Goal: Transaction & Acquisition: Purchase product/service

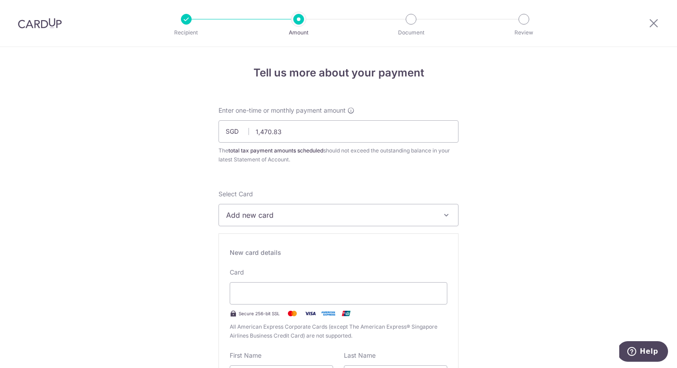
scroll to position [52, 0]
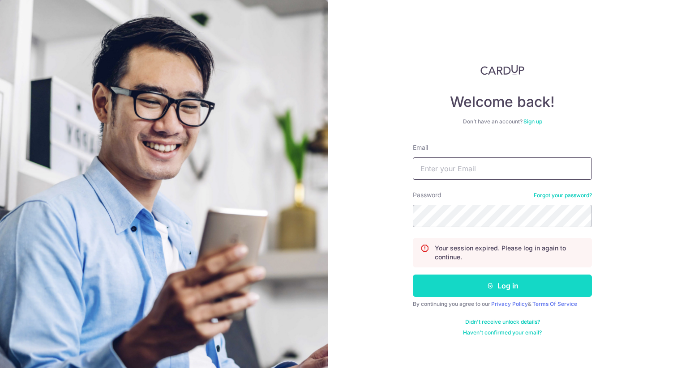
type input "yeozhishuang@gmail.com"
click at [469, 292] on button "Log in" at bounding box center [502, 286] width 179 height 22
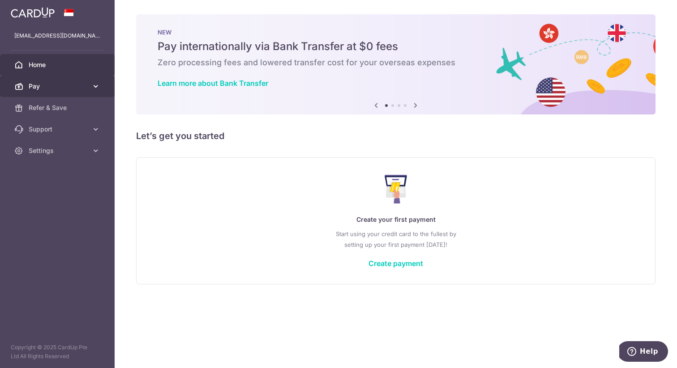
click at [47, 83] on span "Pay" at bounding box center [58, 86] width 59 height 9
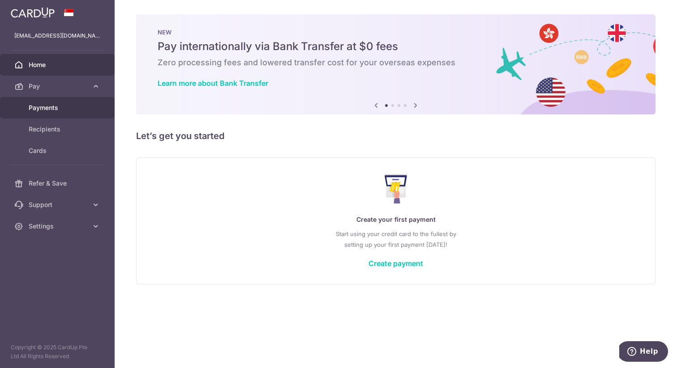
click at [52, 108] on span "Payments" at bounding box center [58, 107] width 59 height 9
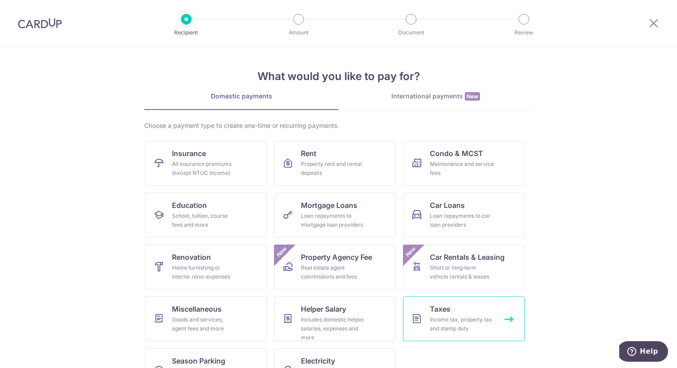
click at [448, 309] on span "Taxes" at bounding box center [440, 309] width 21 height 11
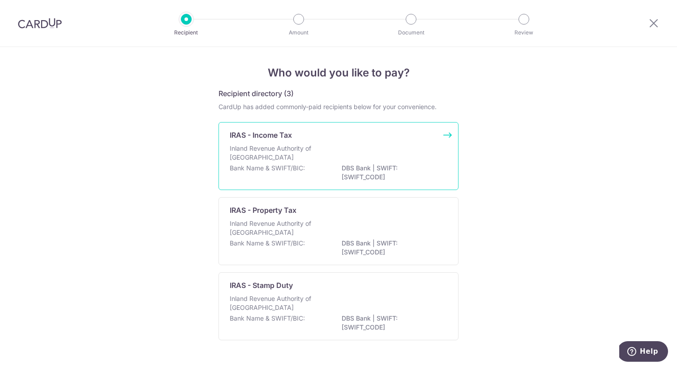
click at [293, 158] on p "Inland Revenue Authority of [GEOGRAPHIC_DATA]" at bounding box center [277, 153] width 95 height 18
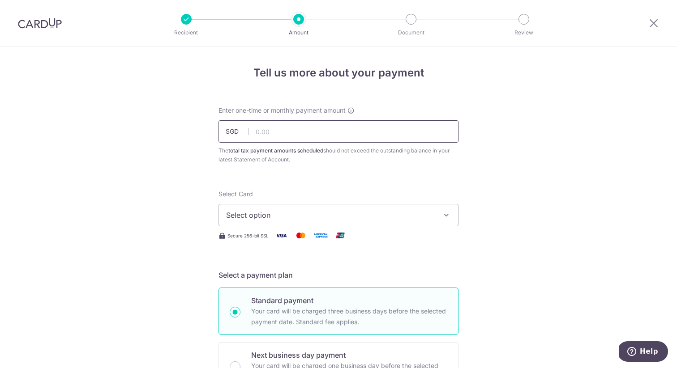
click at [297, 133] on input "text" at bounding box center [338, 131] width 240 height 22
type input "1,470.83"
click at [282, 212] on span "Select option" at bounding box center [330, 215] width 209 height 11
click at [271, 240] on span "Add credit card" at bounding box center [346, 240] width 209 height 9
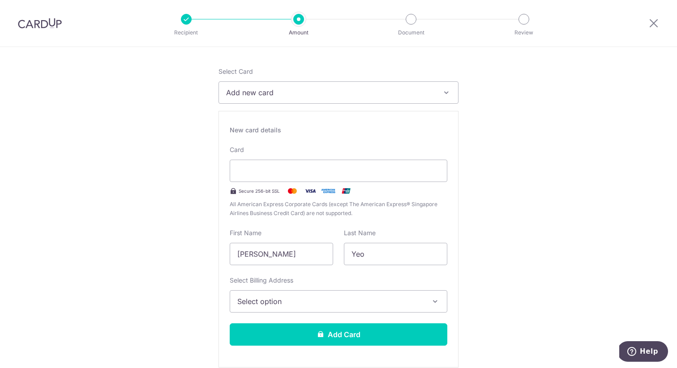
scroll to position [128, 0]
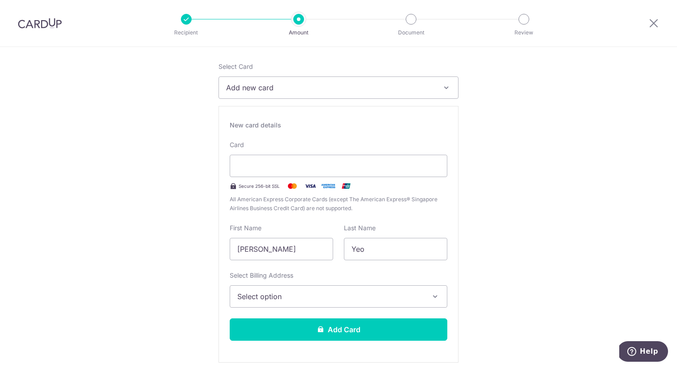
click at [363, 305] on button "Select option" at bounding box center [339, 297] width 218 height 22
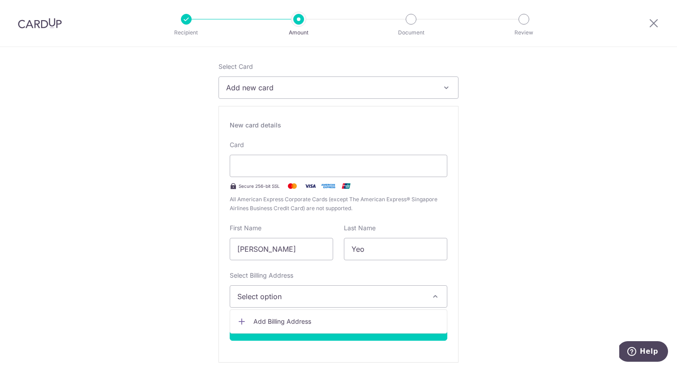
click at [273, 325] on span "Add Billing Address" at bounding box center [346, 321] width 186 height 9
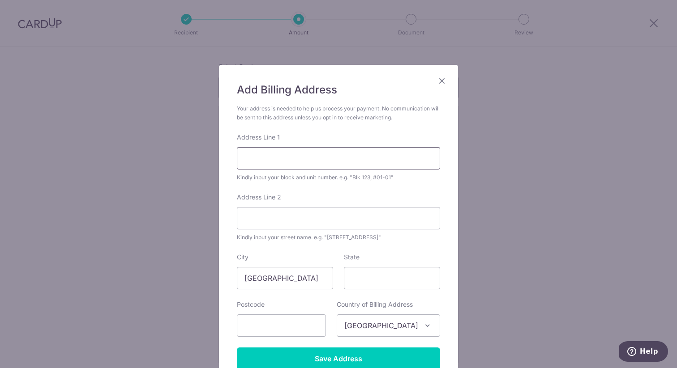
click at [287, 162] on input "Address Line 1" at bounding box center [338, 158] width 203 height 22
type input "Blk 601 Elias Road #05-244"
type input "Singapore"
type input "510601"
click at [189, 212] on div "Add Billing Address Your address is needed to help us process your payment. No …" at bounding box center [338, 184] width 677 height 368
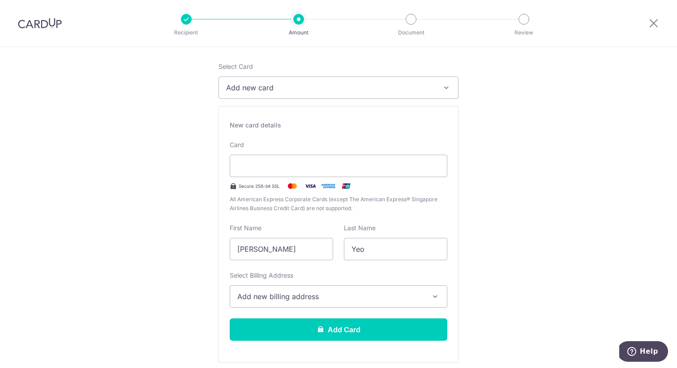
click at [284, 295] on span "Add new billing address" at bounding box center [330, 296] width 186 height 11
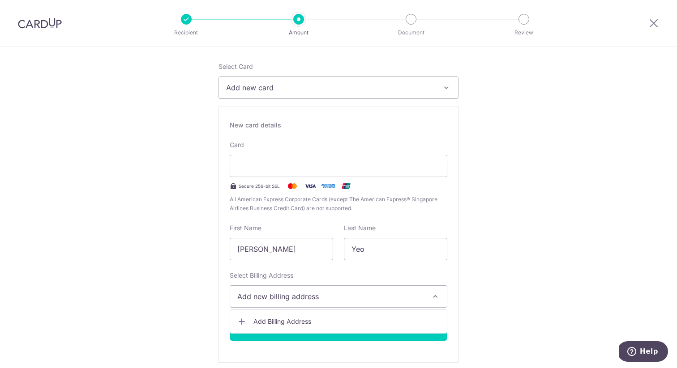
click at [289, 312] on ul "Add Billing Address" at bounding box center [339, 322] width 218 height 24
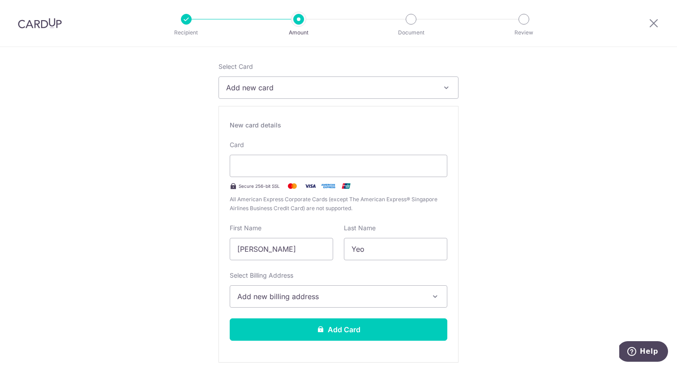
click at [290, 293] on span "Add new billing address" at bounding box center [330, 296] width 186 height 11
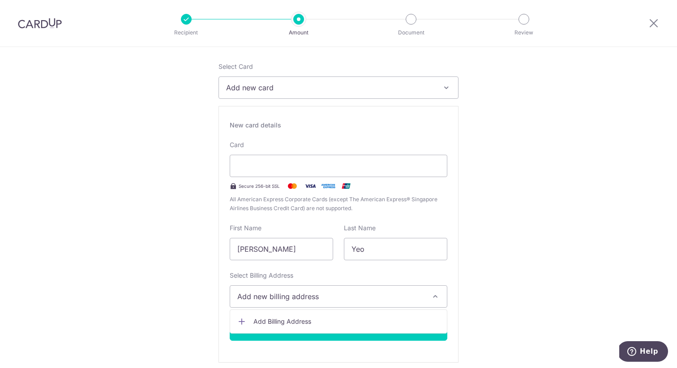
click at [288, 319] on span "Add Billing Address" at bounding box center [346, 321] width 186 height 9
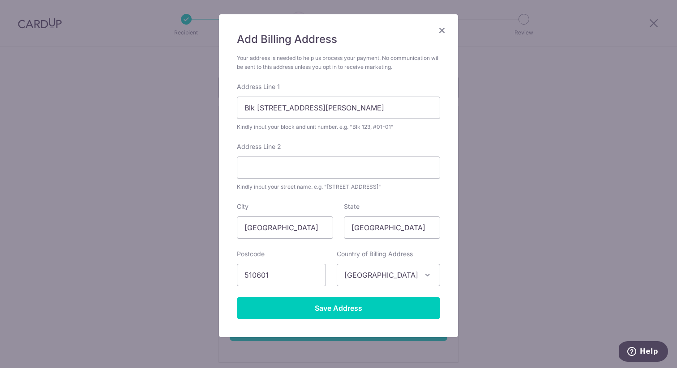
scroll to position [53, 0]
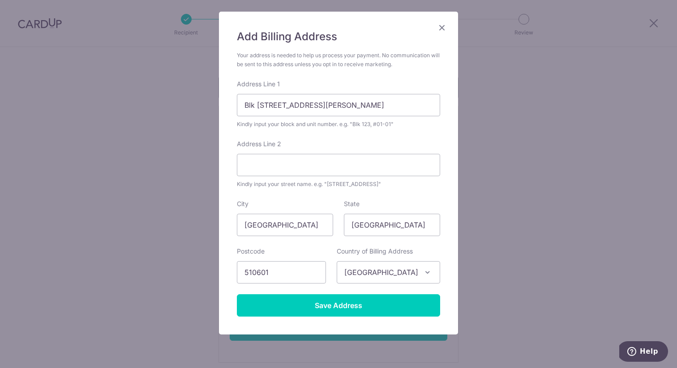
click at [360, 269] on span "Singapore" at bounding box center [388, 272] width 103 height 21
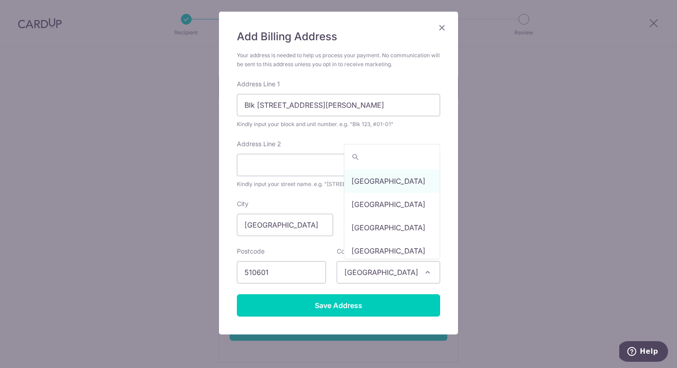
click at [291, 193] on form "Your address is needed to help us process your payment. No communication will b…" at bounding box center [338, 184] width 203 height 266
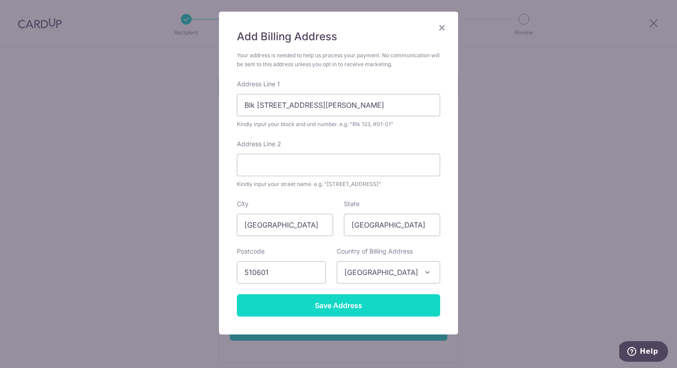
click at [338, 308] on input "Save Address" at bounding box center [338, 306] width 203 height 22
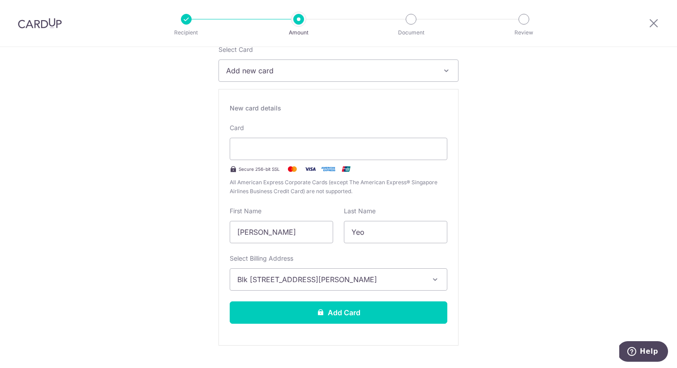
scroll to position [162, 0]
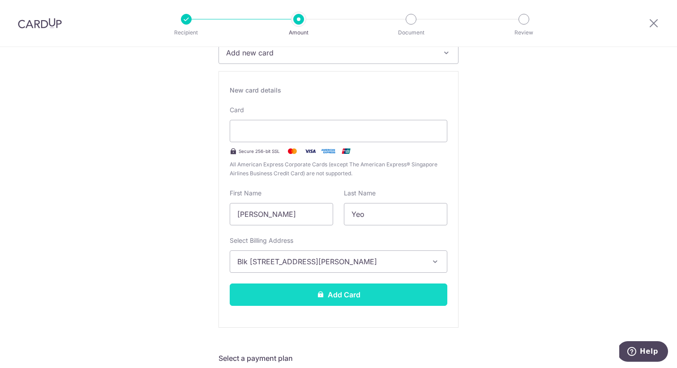
click at [356, 294] on button "Add Card" at bounding box center [339, 295] width 218 height 22
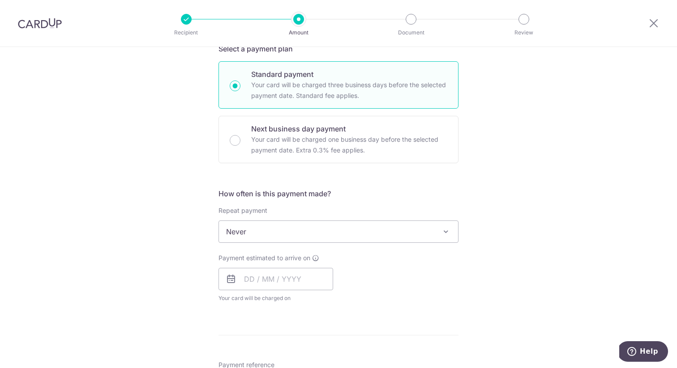
scroll to position [423, 0]
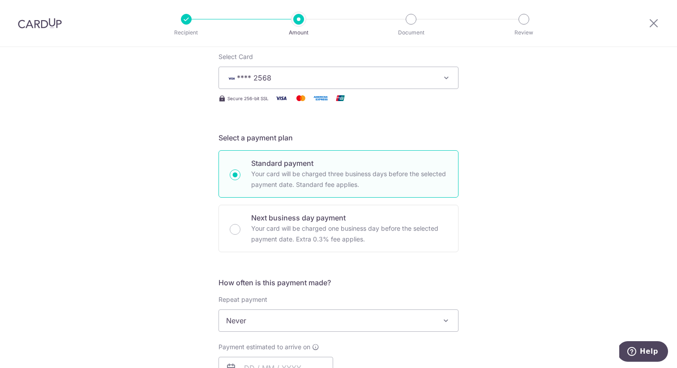
scroll to position [154, 0]
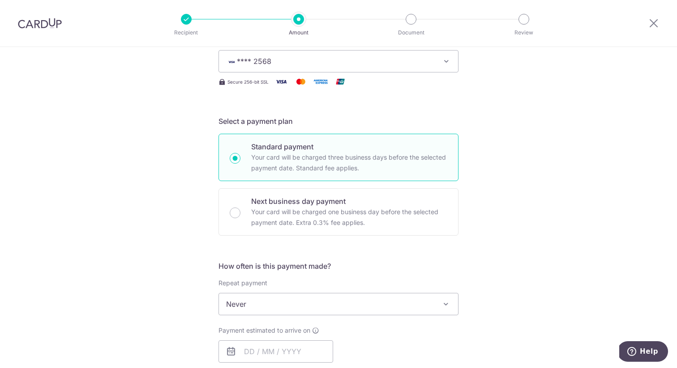
click at [345, 312] on span "Never" at bounding box center [338, 304] width 239 height 21
click at [109, 224] on div "Tell us more about your payment Enter one-time or monthly payment amount SGD 1,…" at bounding box center [338, 308] width 677 height 831
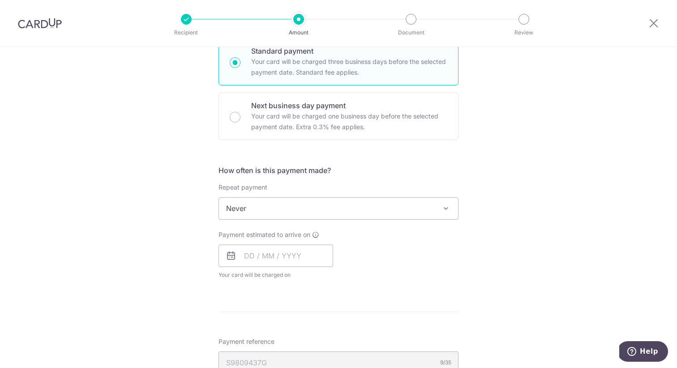
scroll to position [251, 0]
click at [240, 258] on input "text" at bounding box center [275, 255] width 115 height 22
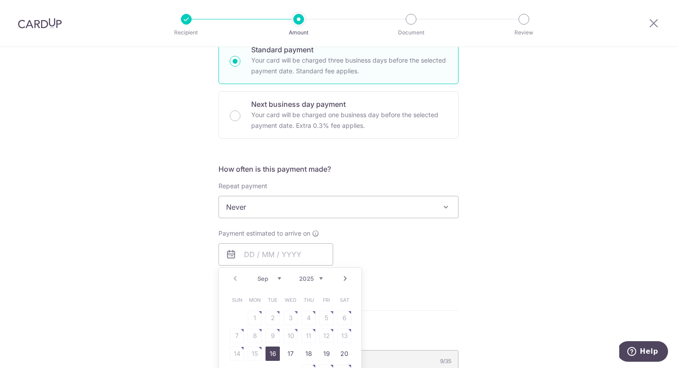
click at [167, 217] on div "Tell us more about your payment Enter one-time or monthly payment amount SGD 1,…" at bounding box center [338, 211] width 677 height 831
click at [299, 253] on input "text" at bounding box center [275, 255] width 115 height 22
click at [272, 353] on link "16" at bounding box center [272, 354] width 14 height 14
type input "[DATE]"
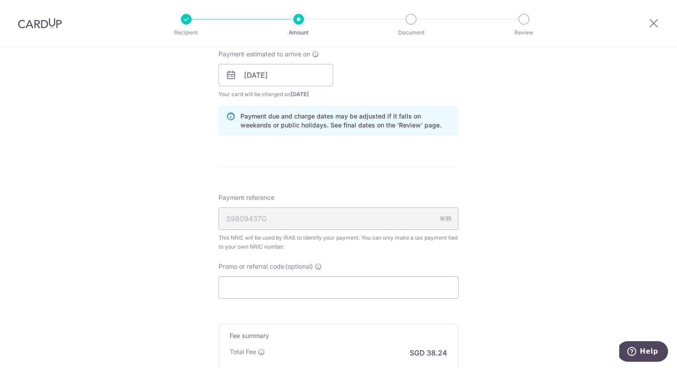
scroll to position [432, 0]
click at [257, 291] on input "Promo or referral code (optional)" at bounding box center [338, 286] width 240 height 22
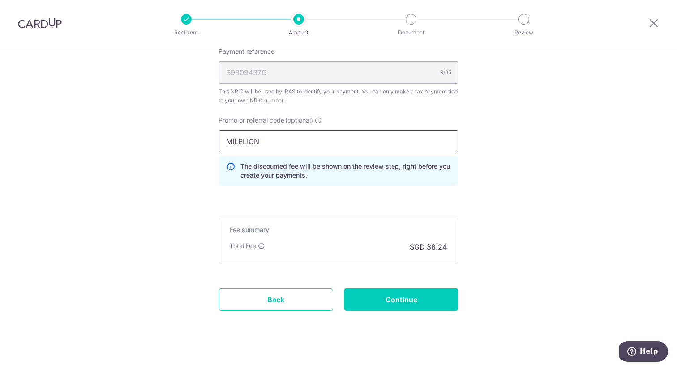
scroll to position [576, 0]
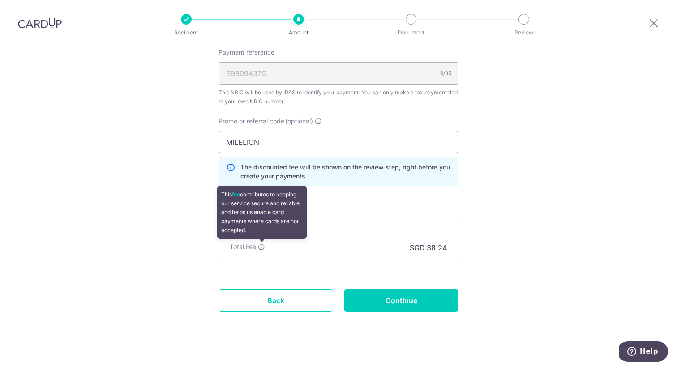
type input "MILELION"
click at [264, 248] on icon at bounding box center [261, 247] width 7 height 7
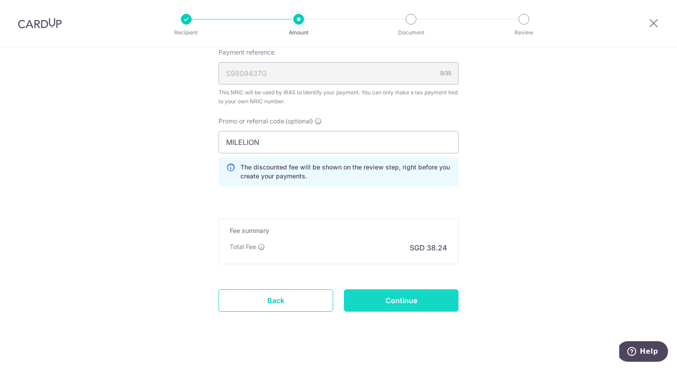
click at [387, 304] on input "Continue" at bounding box center [401, 301] width 115 height 22
type input "Create Schedule"
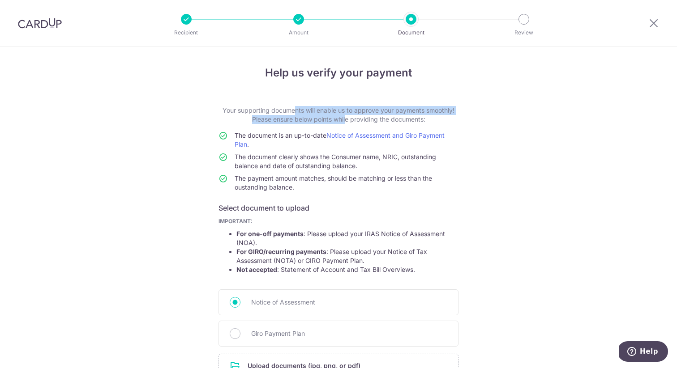
drag, startPoint x: 261, startPoint y: 111, endPoint x: 342, endPoint y: 118, distance: 82.2
click at [343, 118] on p "Your supporting documents will enable us to approve your payments smoothly! Ple…" at bounding box center [338, 115] width 240 height 18
click at [342, 118] on p "Your supporting documents will enable us to approve your payments smoothly! Ple…" at bounding box center [338, 115] width 240 height 18
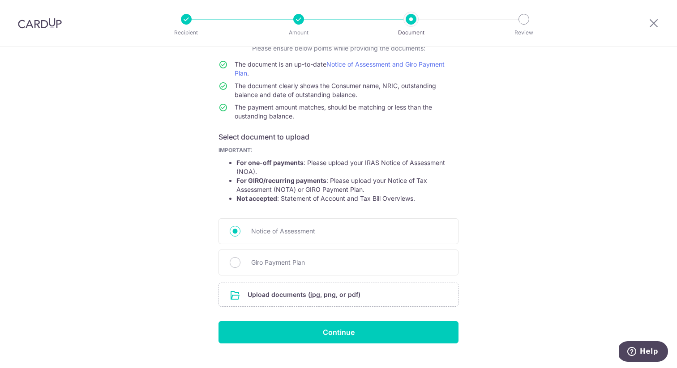
scroll to position [89, 0]
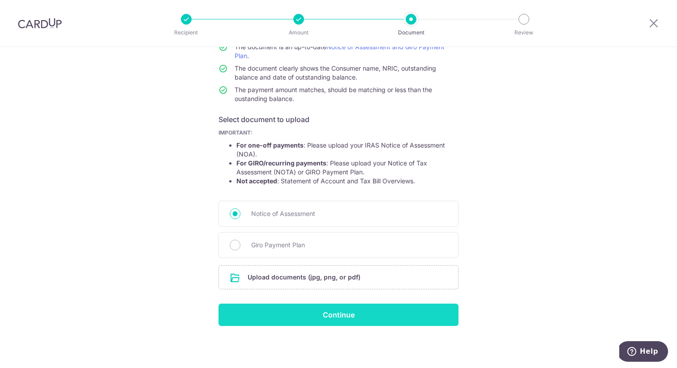
click at [300, 314] on input "Continue" at bounding box center [338, 315] width 240 height 22
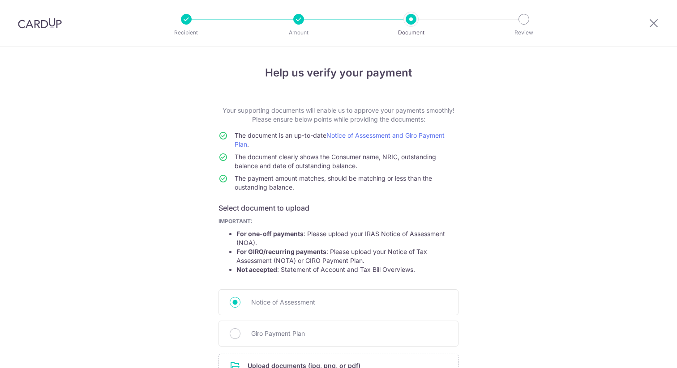
scroll to position [101, 0]
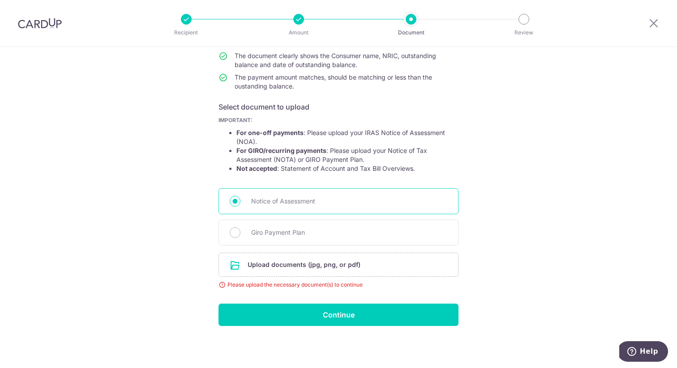
click at [282, 200] on span "Notice of Assessment" at bounding box center [349, 201] width 196 height 11
click at [240, 200] on input "Notice of Assessment" at bounding box center [235, 201] width 11 height 11
click at [259, 269] on input "file" at bounding box center [338, 264] width 239 height 23
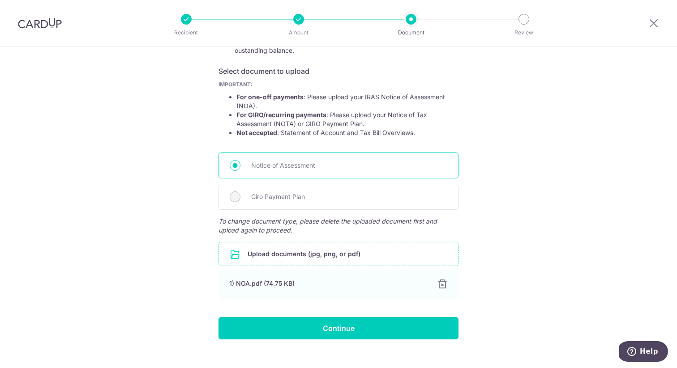
scroll to position [150, 0]
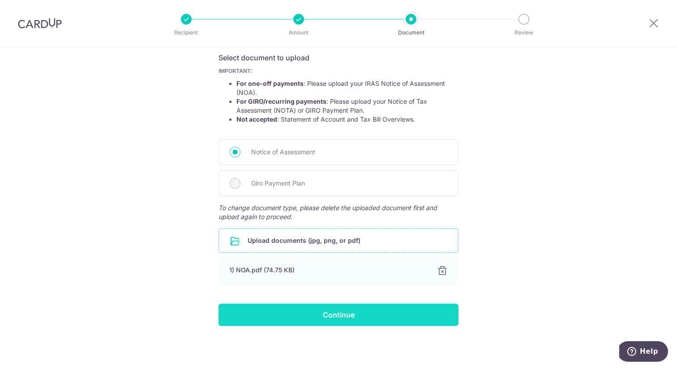
click at [336, 321] on input "Continue" at bounding box center [338, 315] width 240 height 22
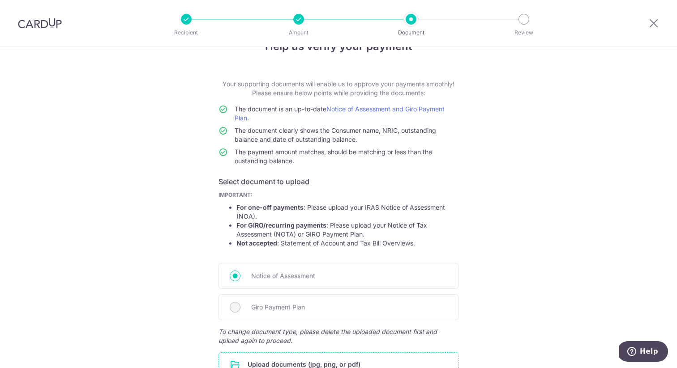
scroll to position [9, 0]
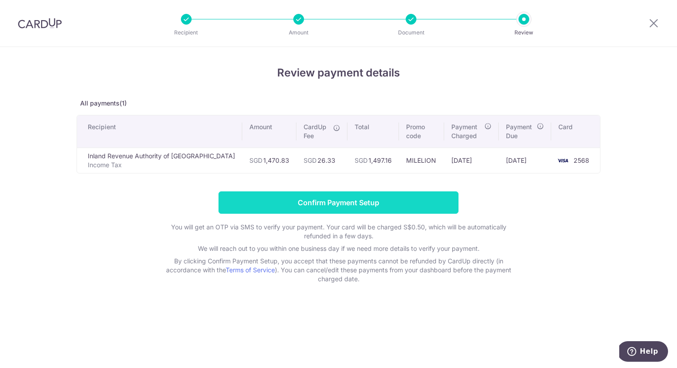
click at [333, 210] on input "Confirm Payment Setup" at bounding box center [338, 203] width 240 height 22
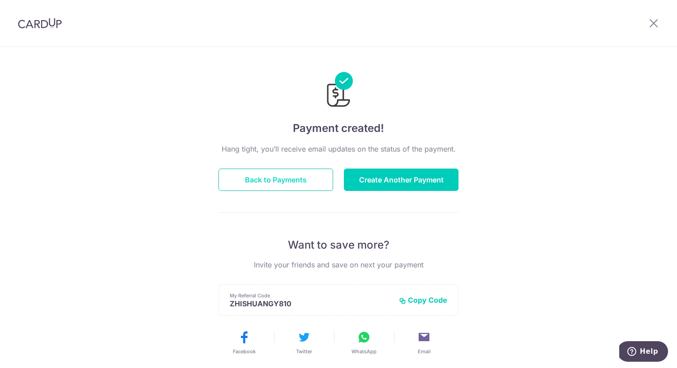
click at [260, 185] on button "Back to Payments" at bounding box center [275, 180] width 115 height 22
